Goal: Check status: Check status

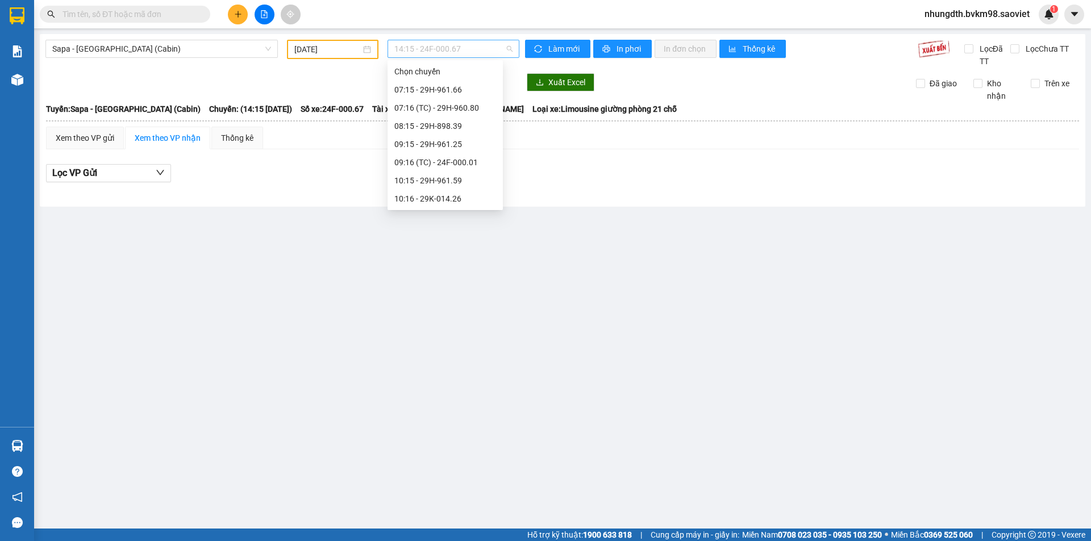
click at [417, 50] on span "14:15 - 24F-000.67" at bounding box center [453, 48] width 118 height 17
click at [456, 104] on div "12:15 - 29H-961.13" at bounding box center [445, 108] width 102 height 13
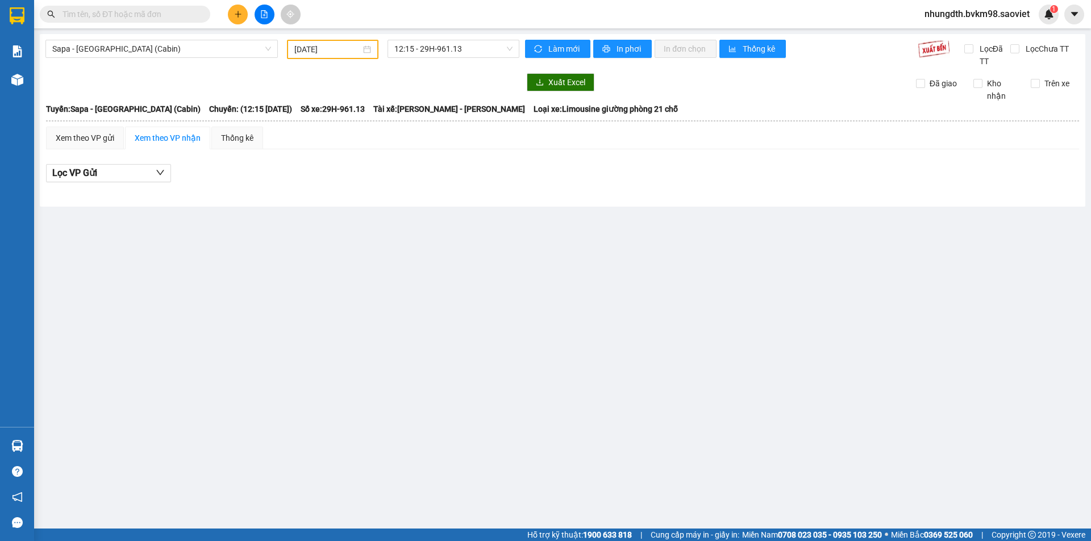
click at [369, 50] on div "[DATE]" at bounding box center [332, 49] width 77 height 13
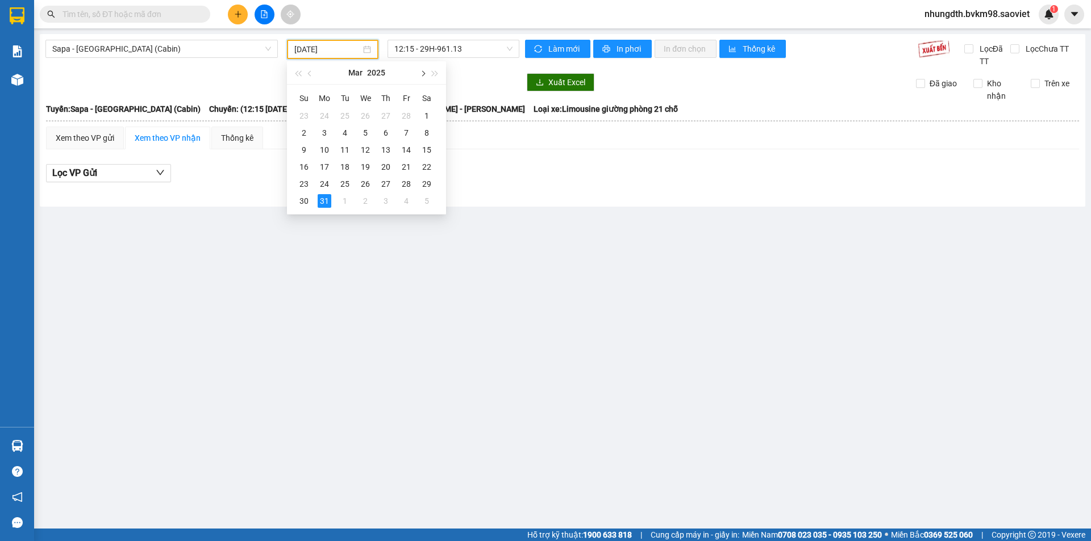
click at [422, 75] on span "button" at bounding box center [422, 74] width 6 height 6
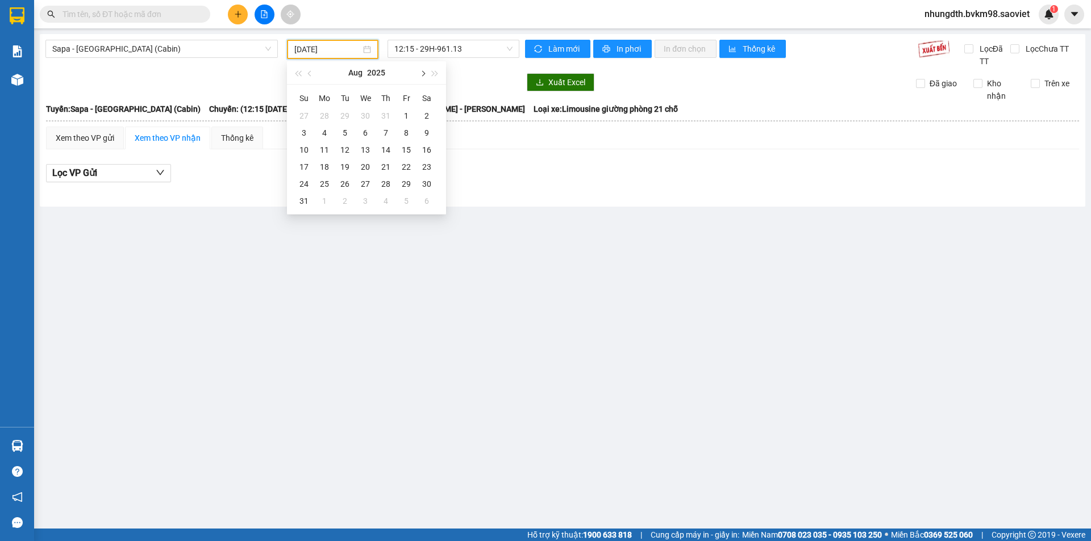
click at [422, 75] on span "button" at bounding box center [422, 74] width 6 height 6
click at [303, 147] on div "14" at bounding box center [304, 150] width 14 height 14
type input "[DATE]"
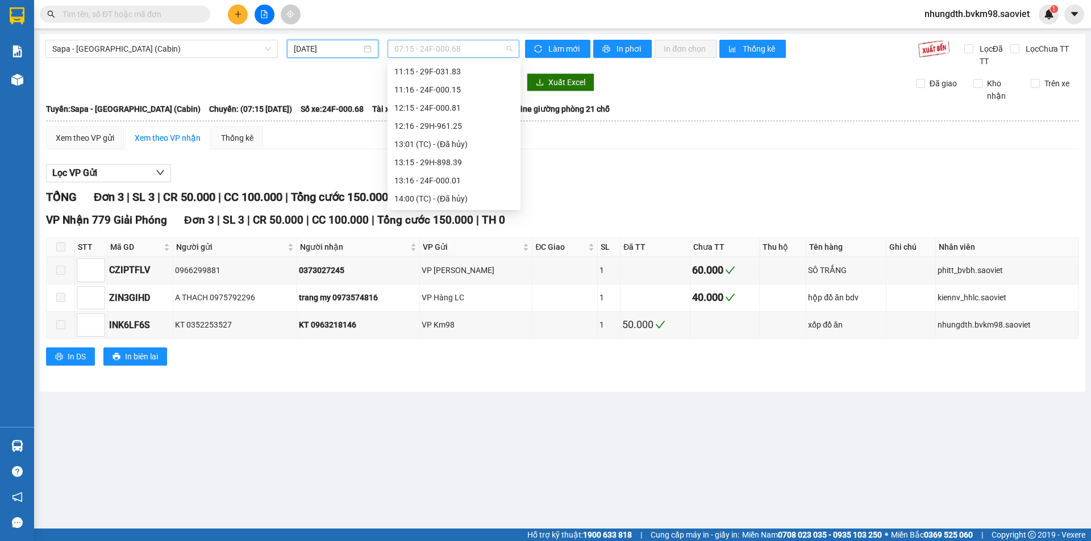
click at [447, 47] on span "07:15 - 24F-000.68" at bounding box center [453, 48] width 118 height 17
click at [447, 161] on div "12:16 - 29H-961.25" at bounding box center [453, 158] width 119 height 13
